Goal: Information Seeking & Learning: Learn about a topic

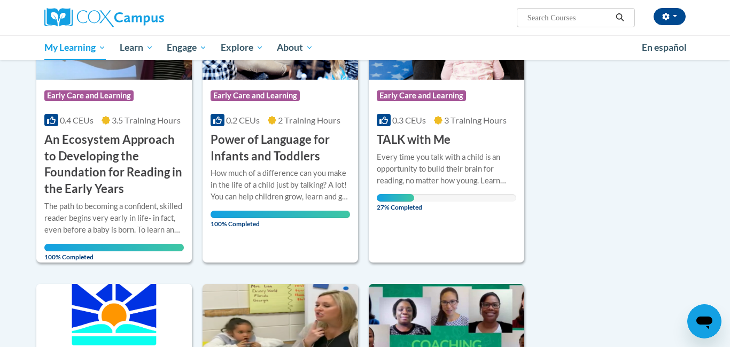
scroll to position [237, 0]
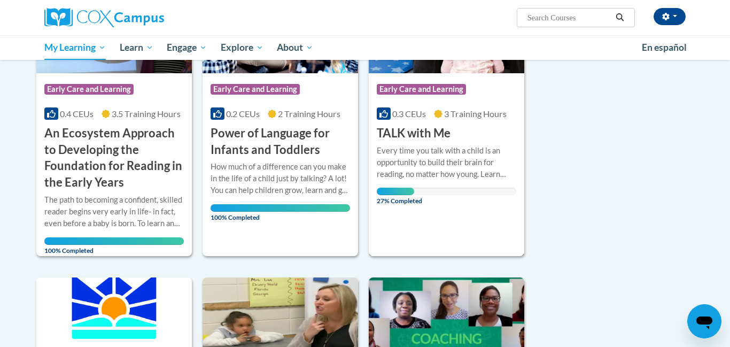
click at [479, 176] on div "Every time you talk with a child is an opportunity to build their brain for rea…" at bounding box center [446, 162] width 139 height 35
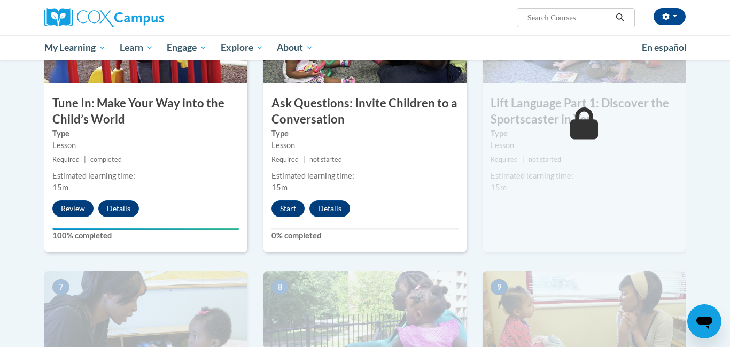
scroll to position [598, 0]
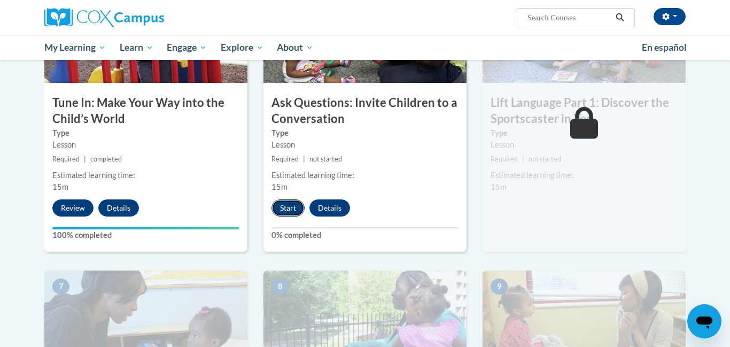
click at [290, 210] on button "Start" at bounding box center [287, 207] width 33 height 17
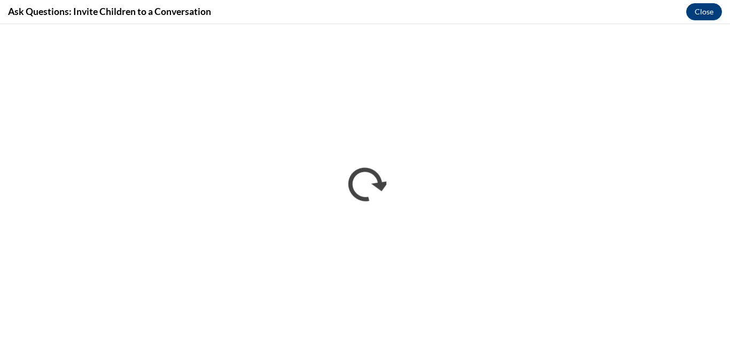
scroll to position [0, 0]
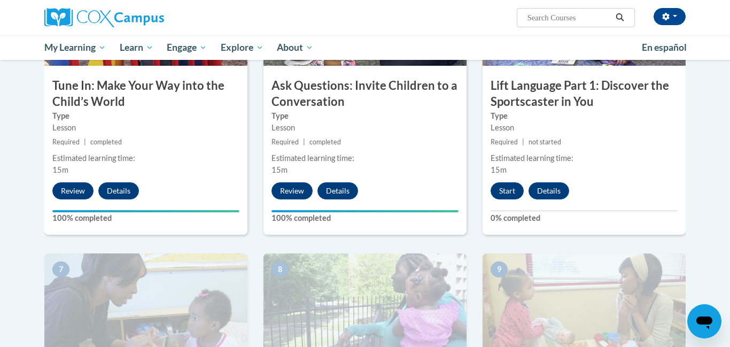
scroll to position [618, 0]
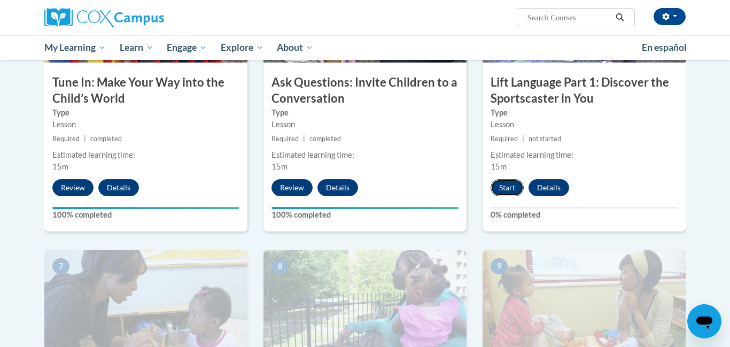
click at [512, 187] on button "Start" at bounding box center [507, 187] width 33 height 17
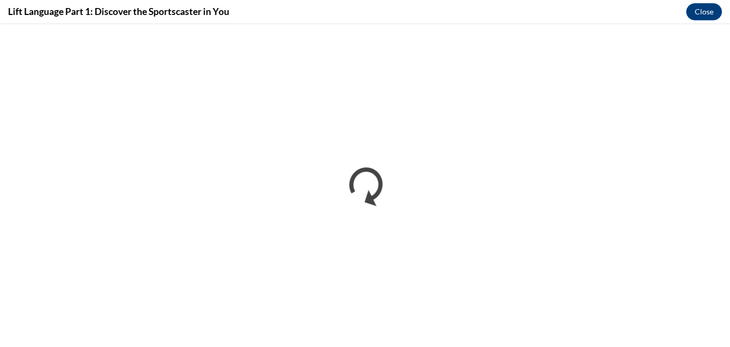
scroll to position [0, 0]
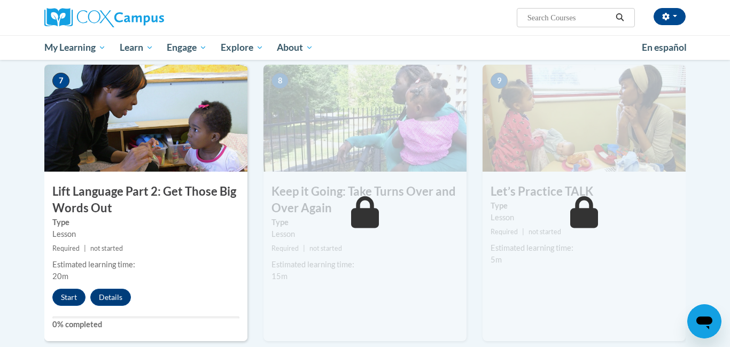
scroll to position [805, 0]
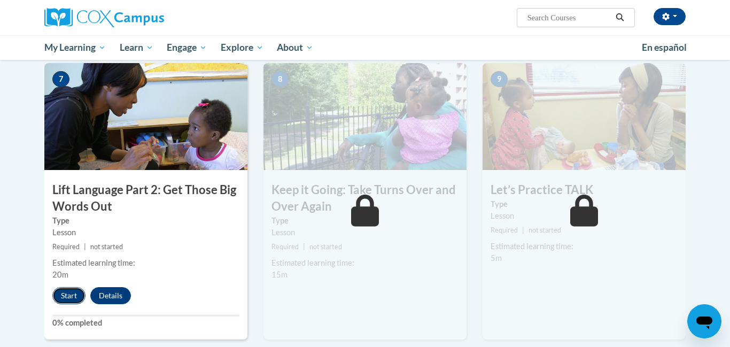
click at [64, 293] on button "Start" at bounding box center [68, 295] width 33 height 17
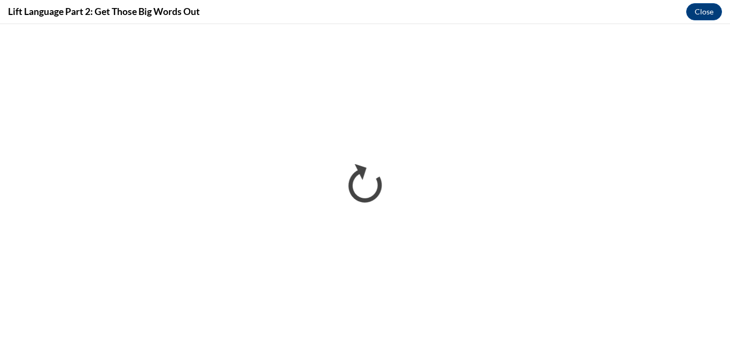
scroll to position [0, 0]
